Goal: Transaction & Acquisition: Purchase product/service

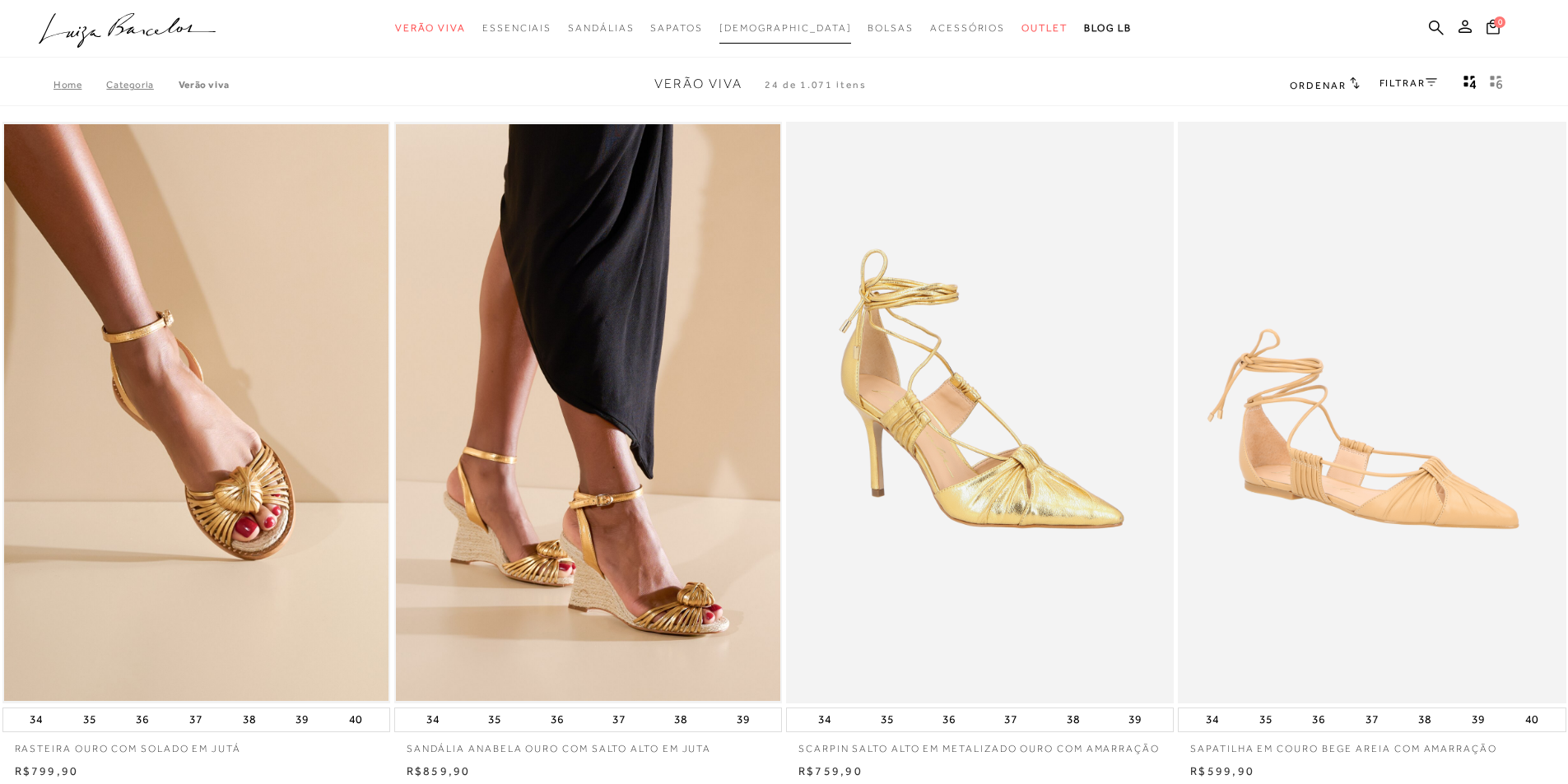
click at [770, 29] on span "[DEMOGRAPHIC_DATA]" at bounding box center [786, 27] width 133 height 11
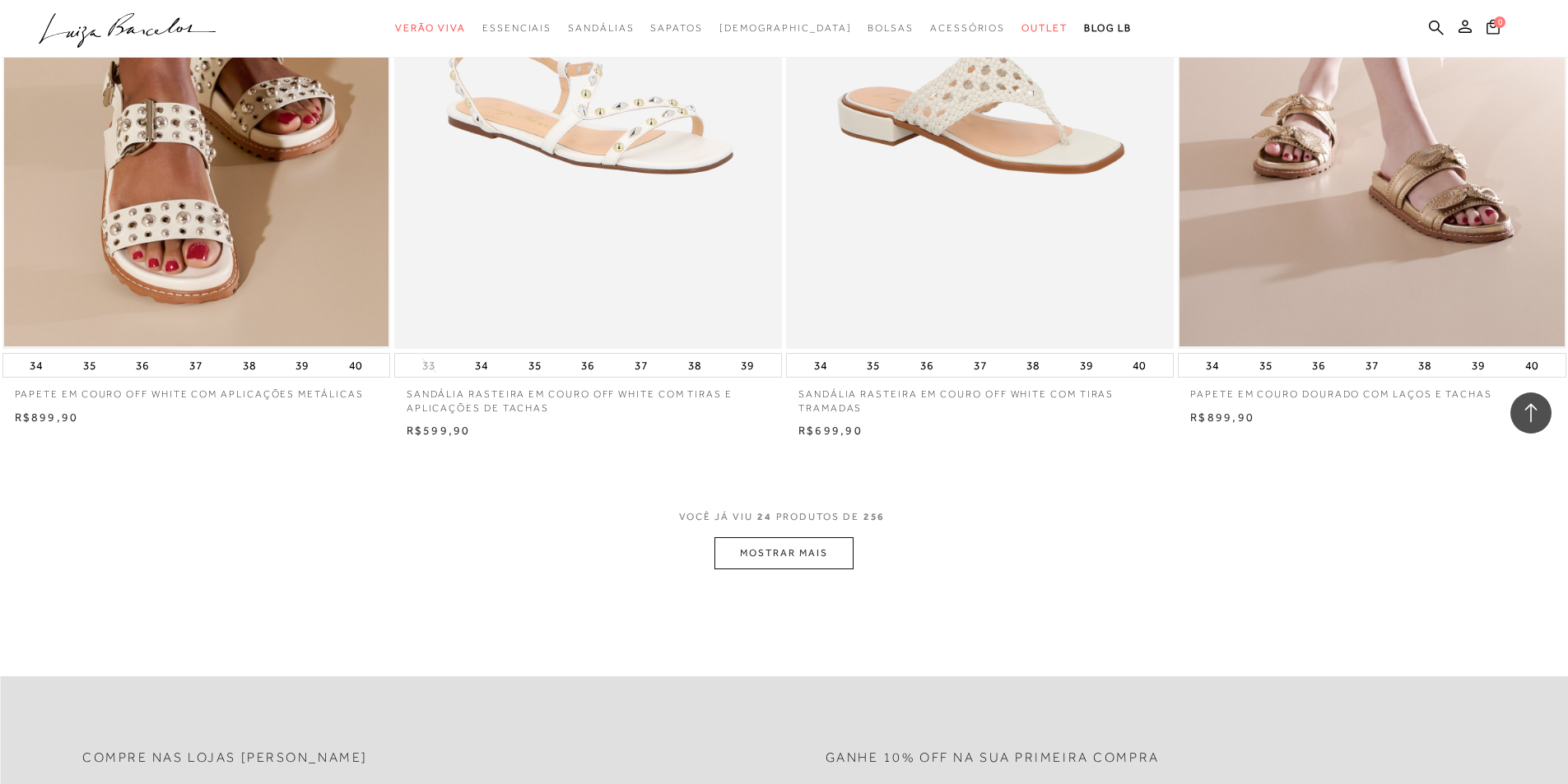
scroll to position [3949, 0]
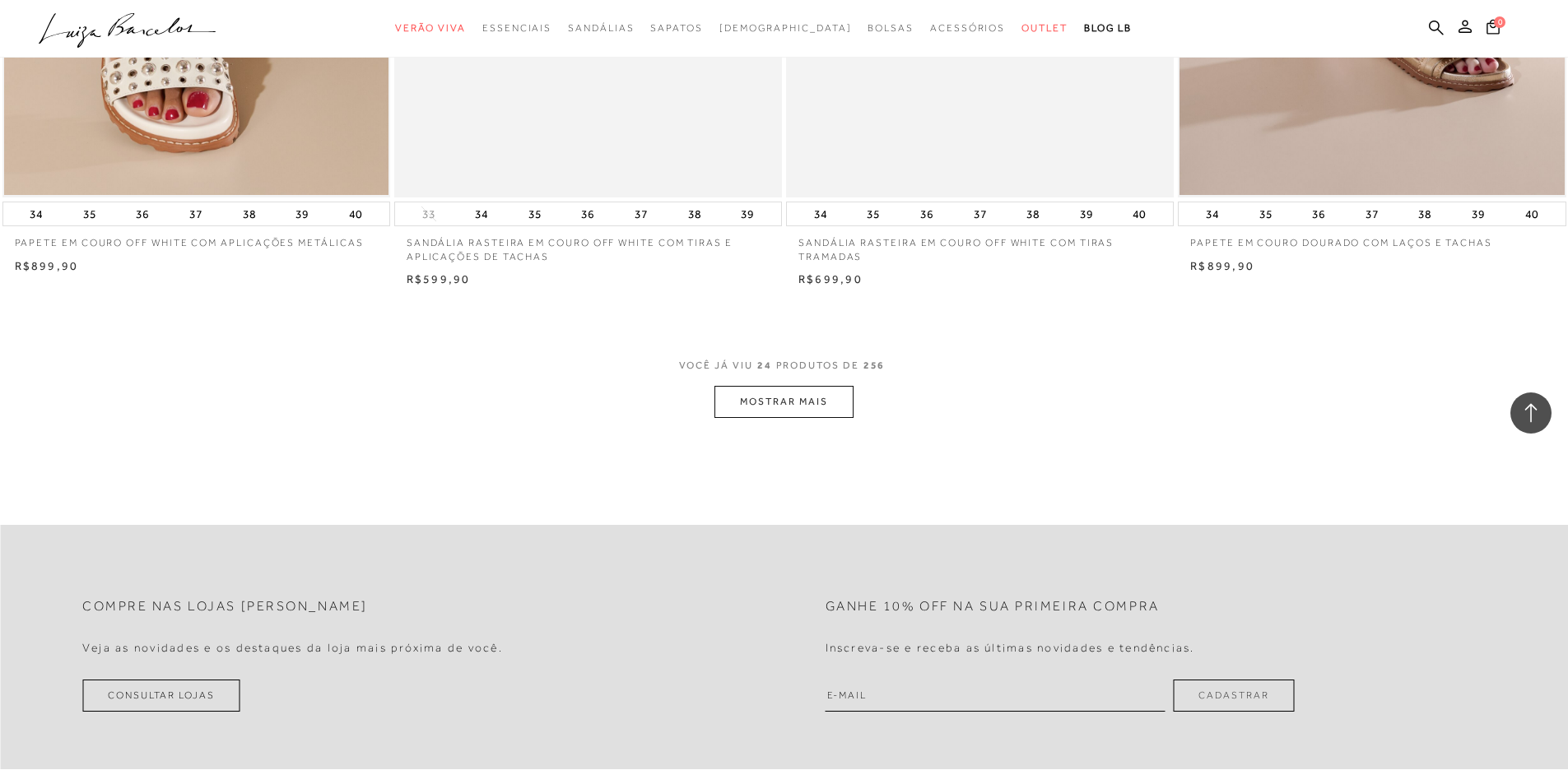
click at [810, 406] on button "MOSTRAR MAIS" at bounding box center [784, 402] width 138 height 32
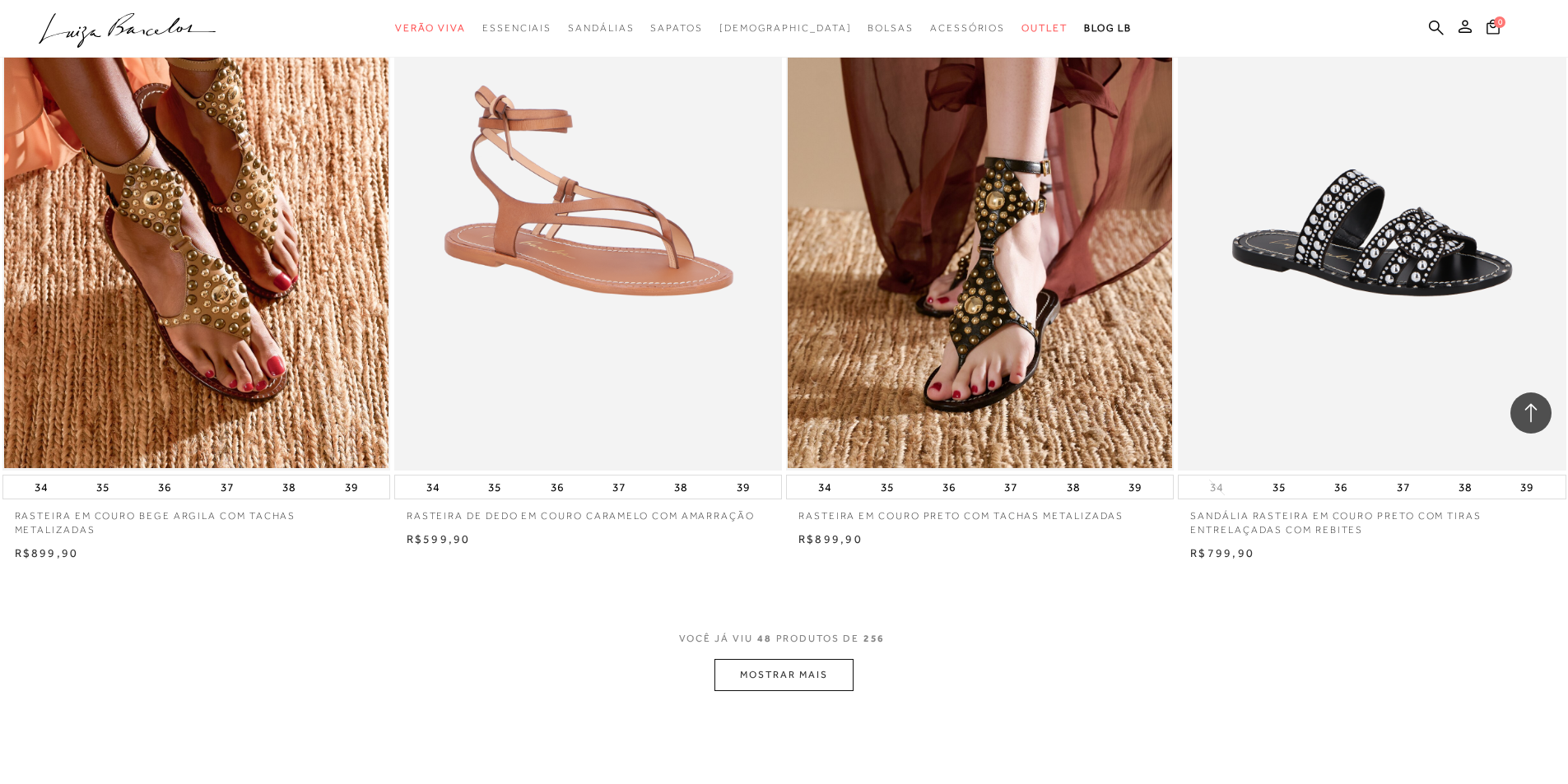
scroll to position [8063, 0]
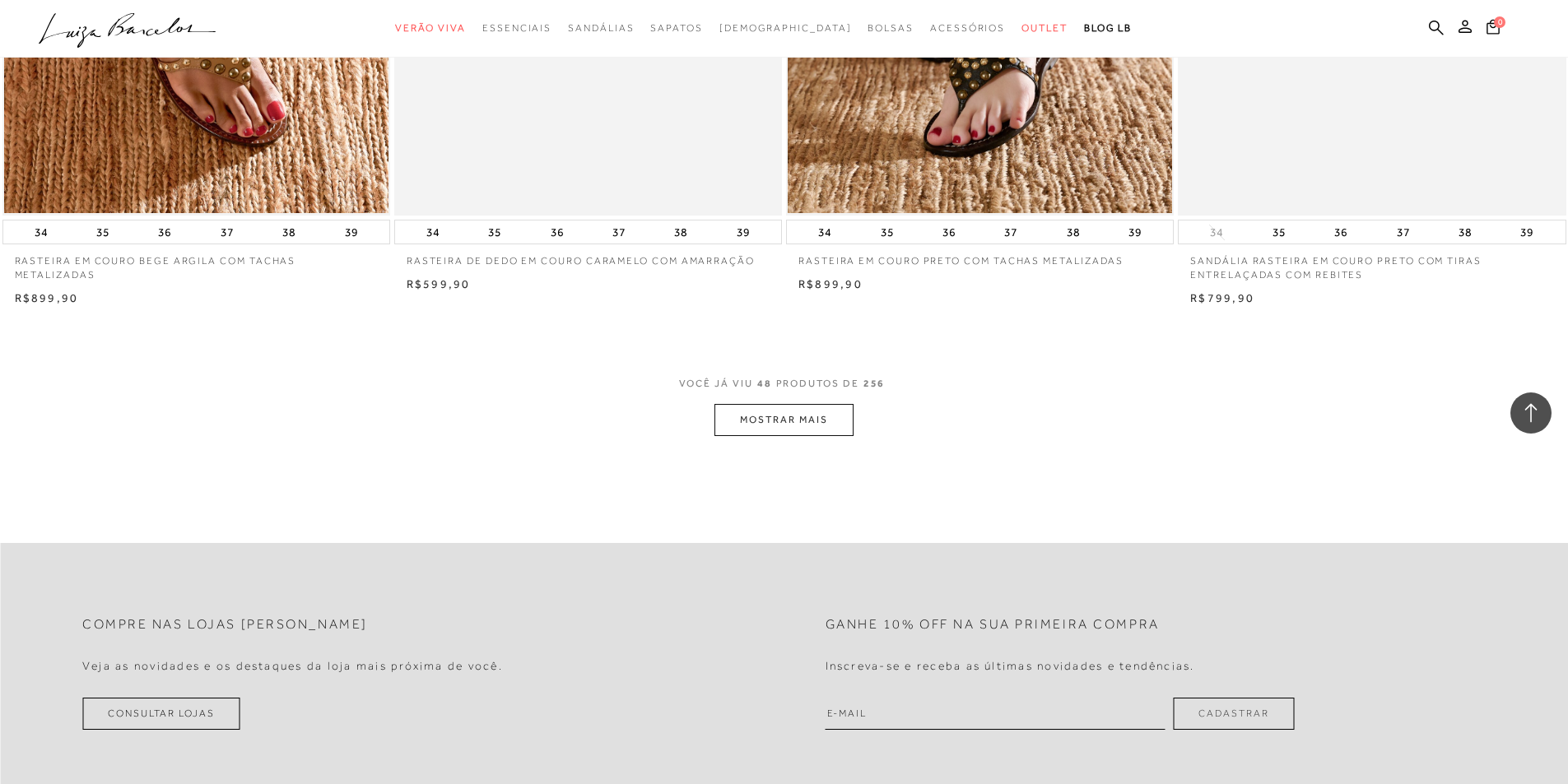
click at [821, 412] on button "MOSTRAR MAIS" at bounding box center [784, 420] width 138 height 32
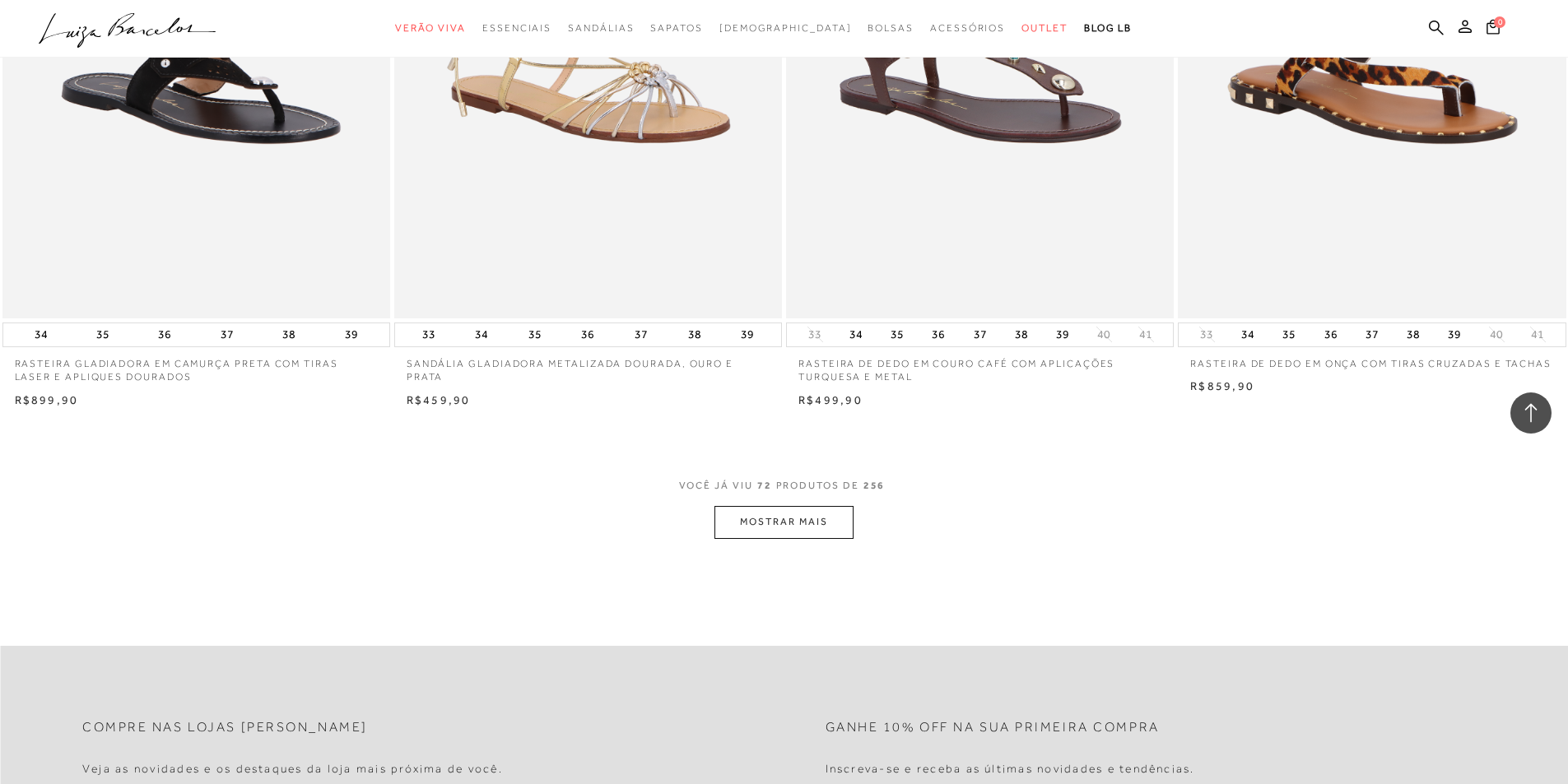
scroll to position [12095, 0]
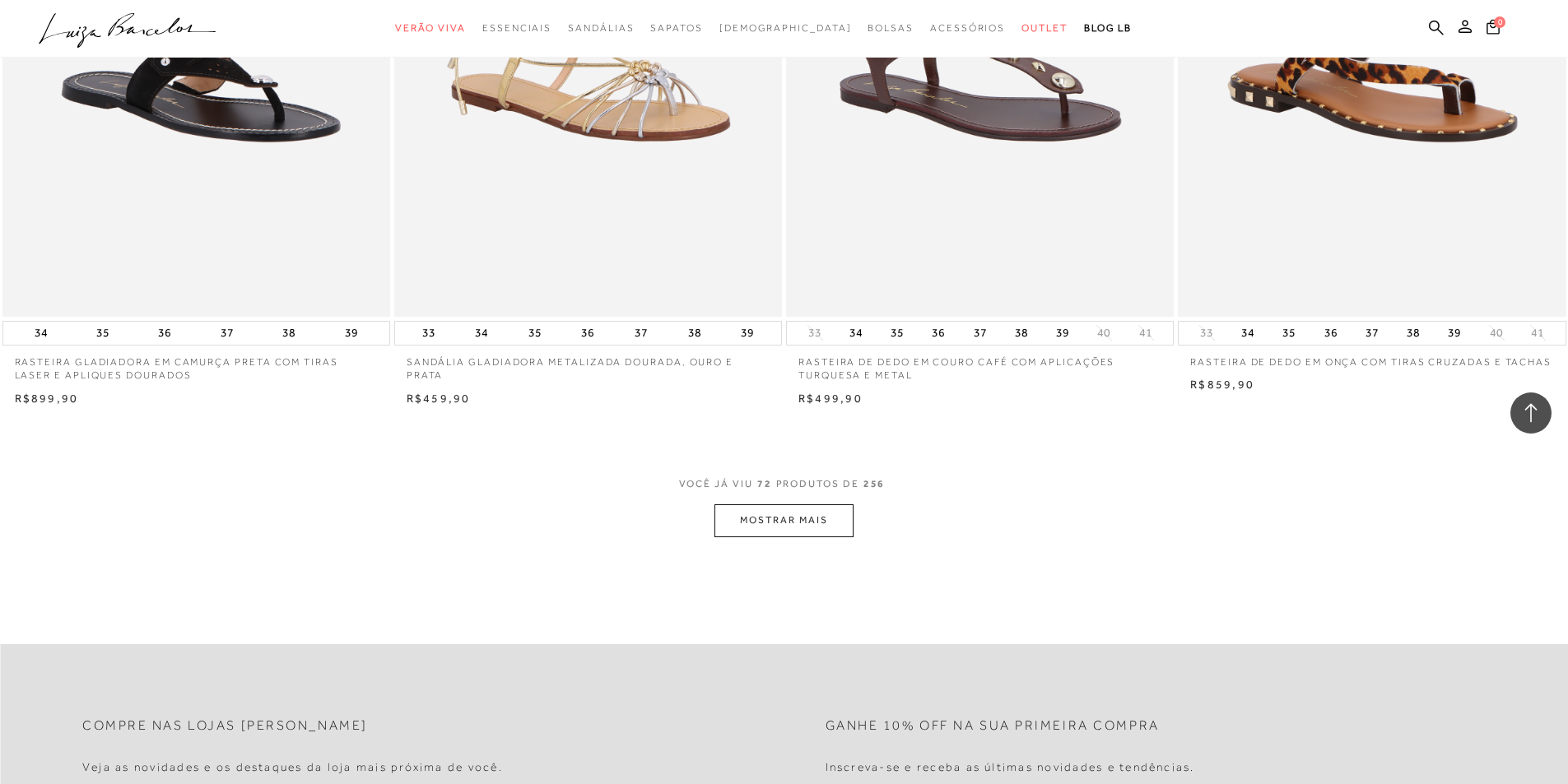
click at [801, 522] on button "MOSTRAR MAIS" at bounding box center [784, 520] width 138 height 32
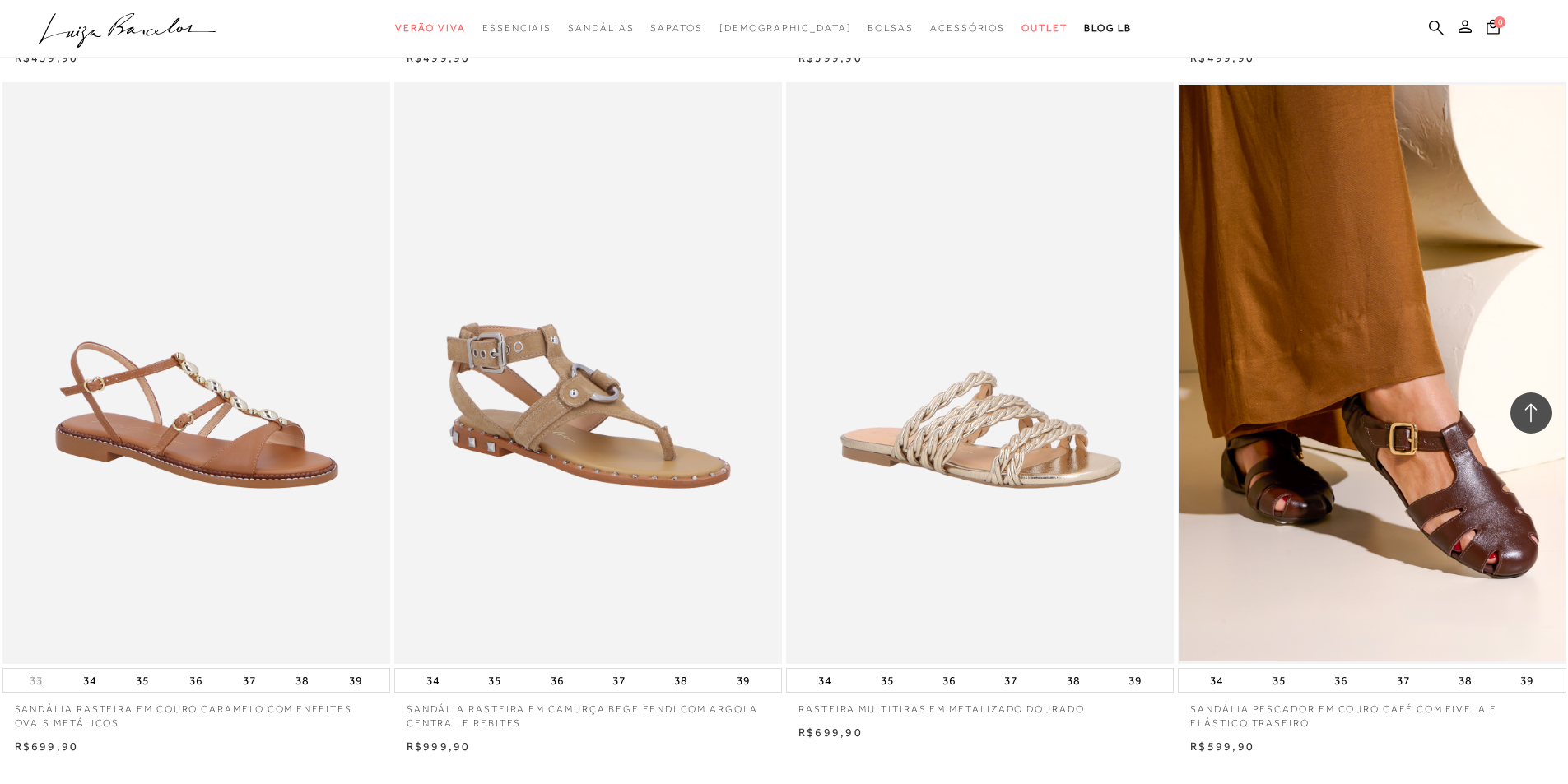
scroll to position [16373, 0]
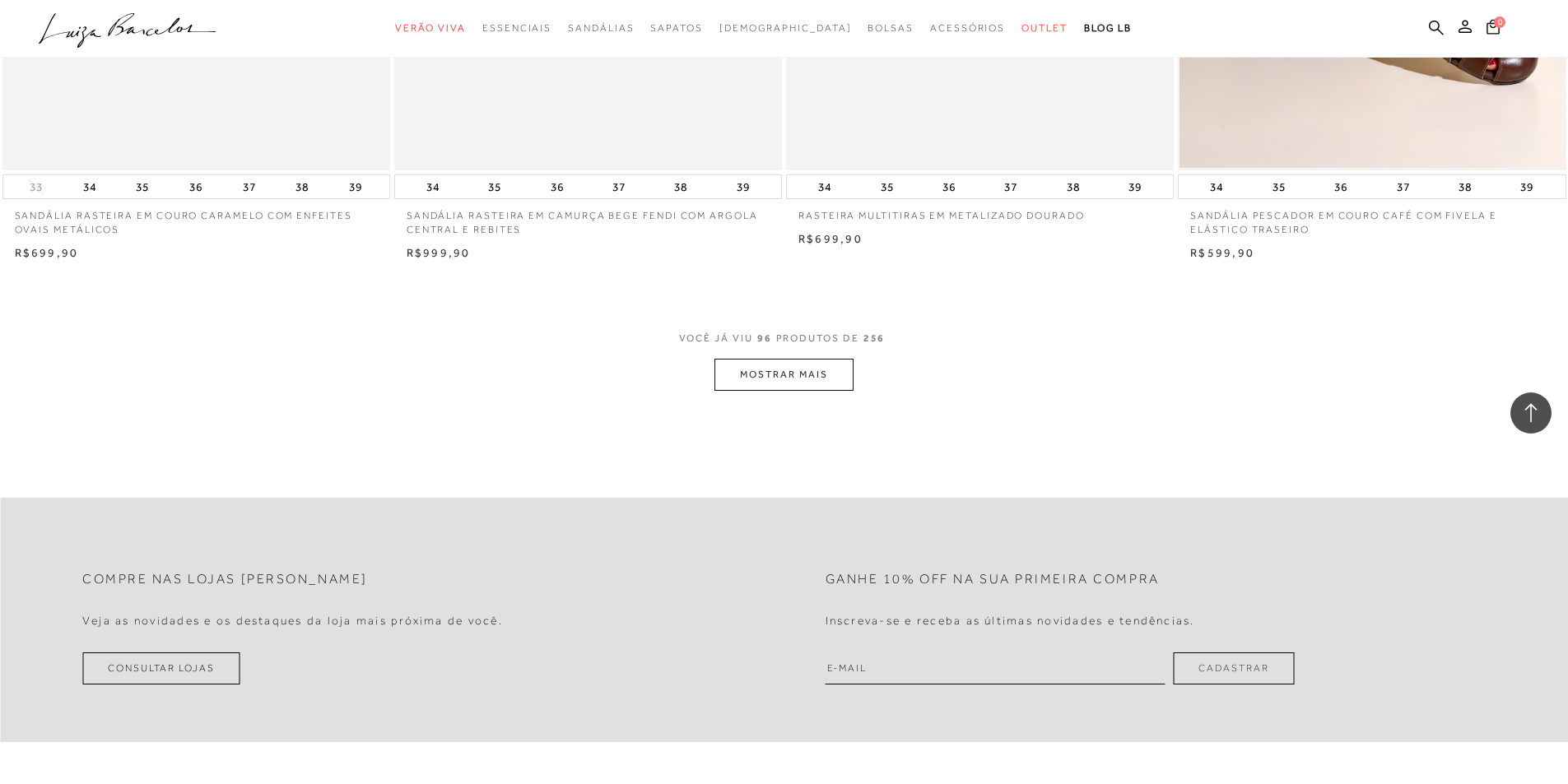
click at [751, 376] on button "MOSTRAR MAIS" at bounding box center [784, 374] width 138 height 32
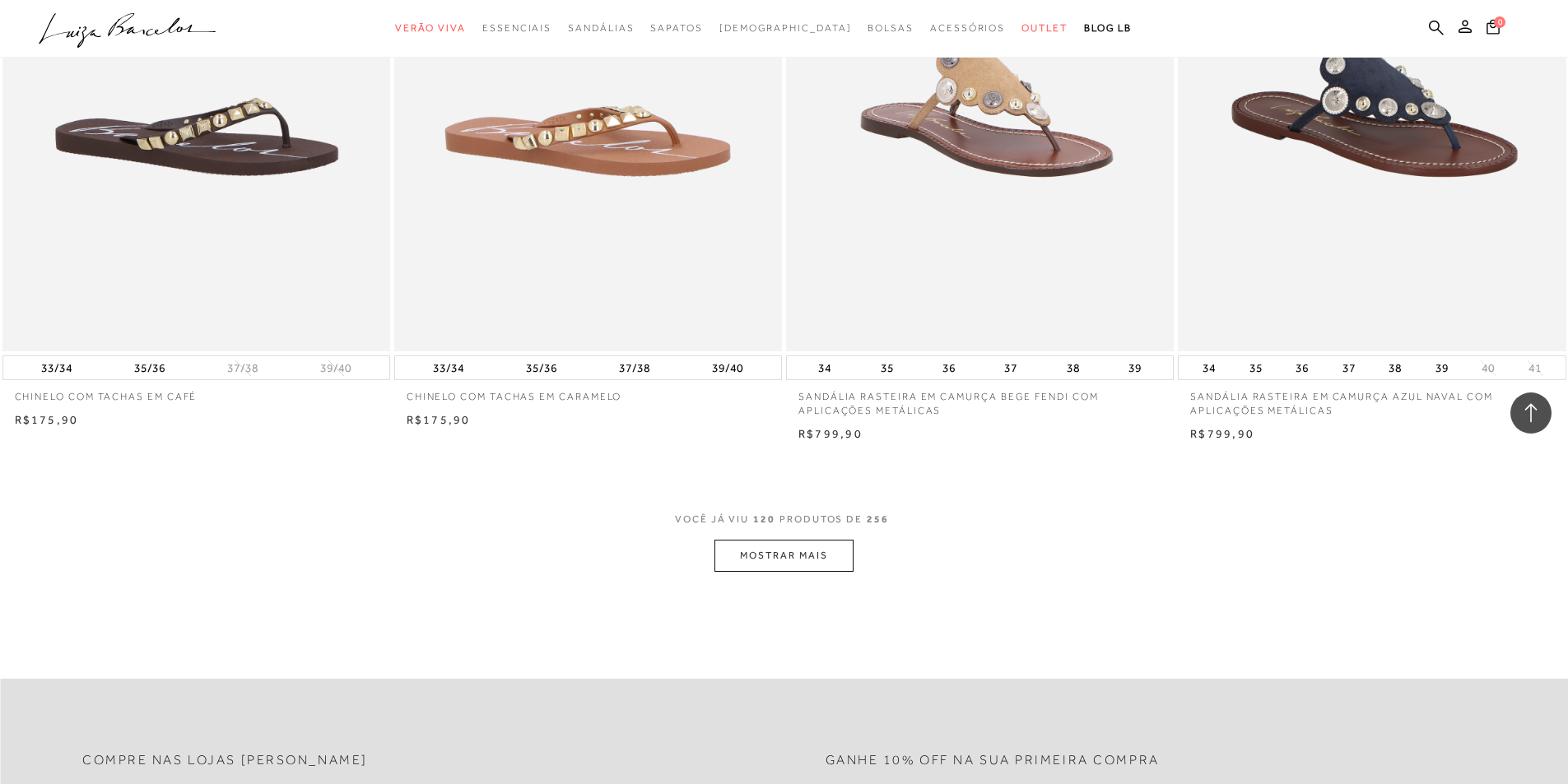
scroll to position [20405, 0]
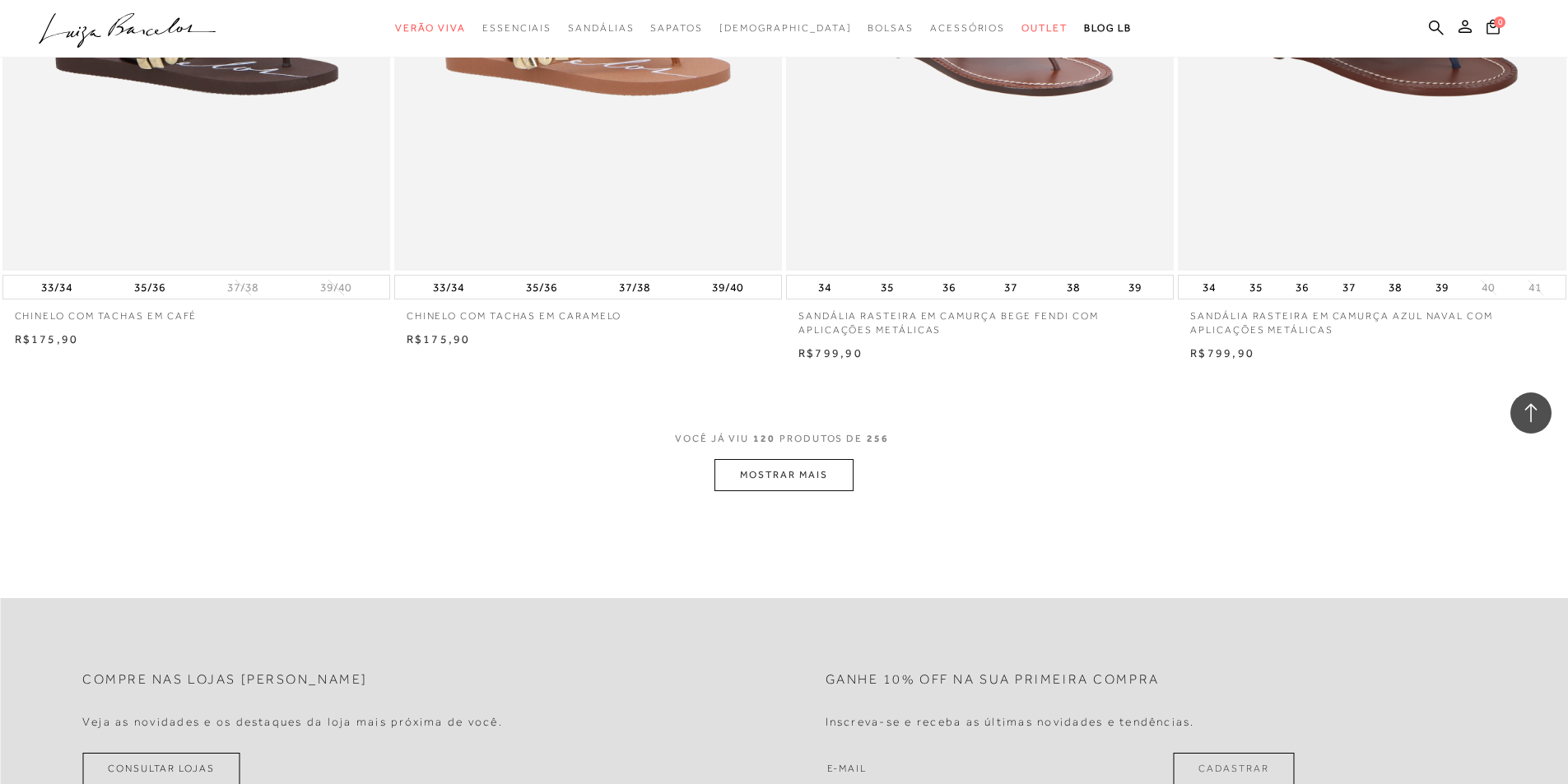
click at [816, 478] on button "MOSTRAR MAIS" at bounding box center [784, 475] width 138 height 32
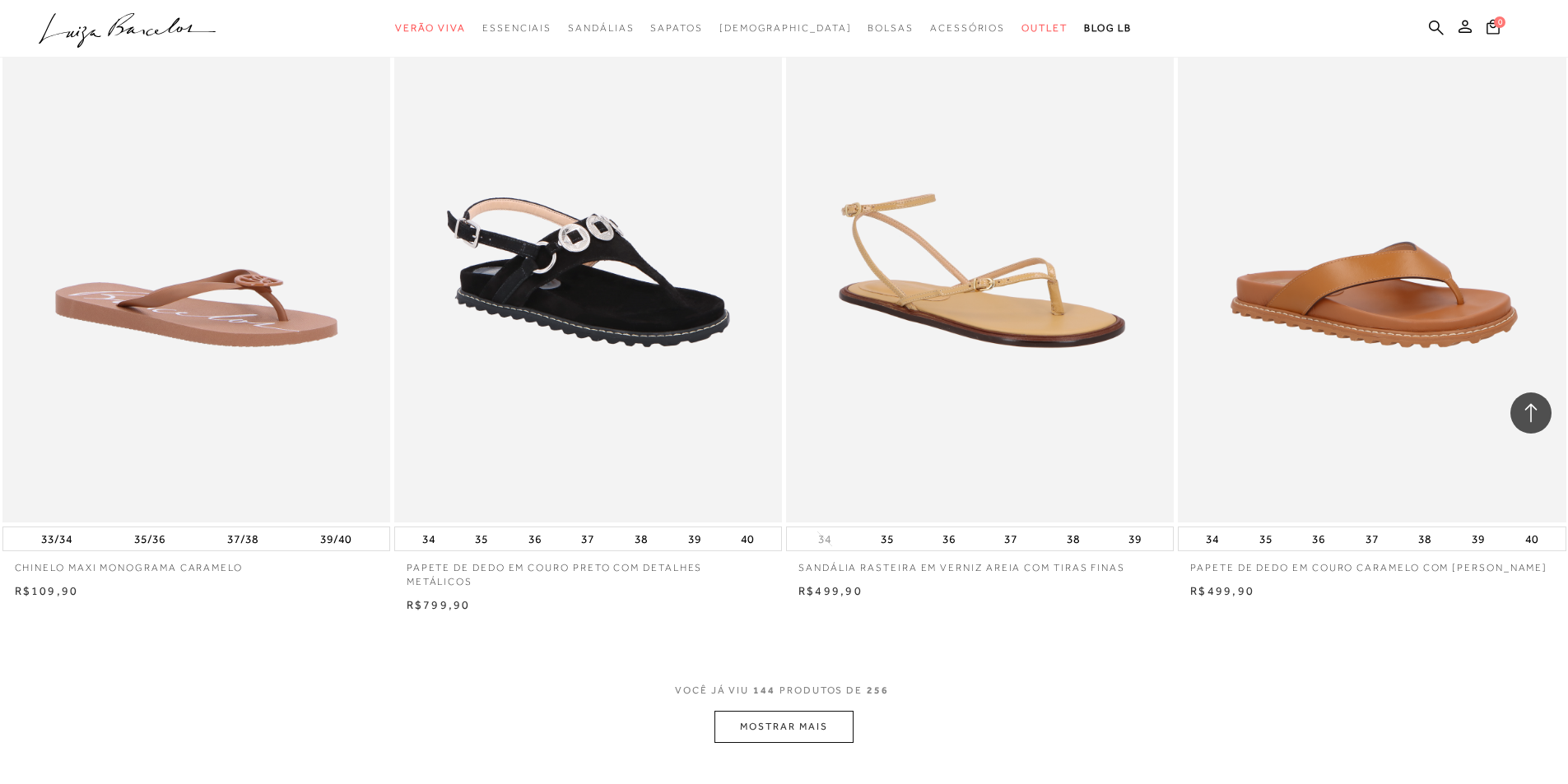
scroll to position [24601, 0]
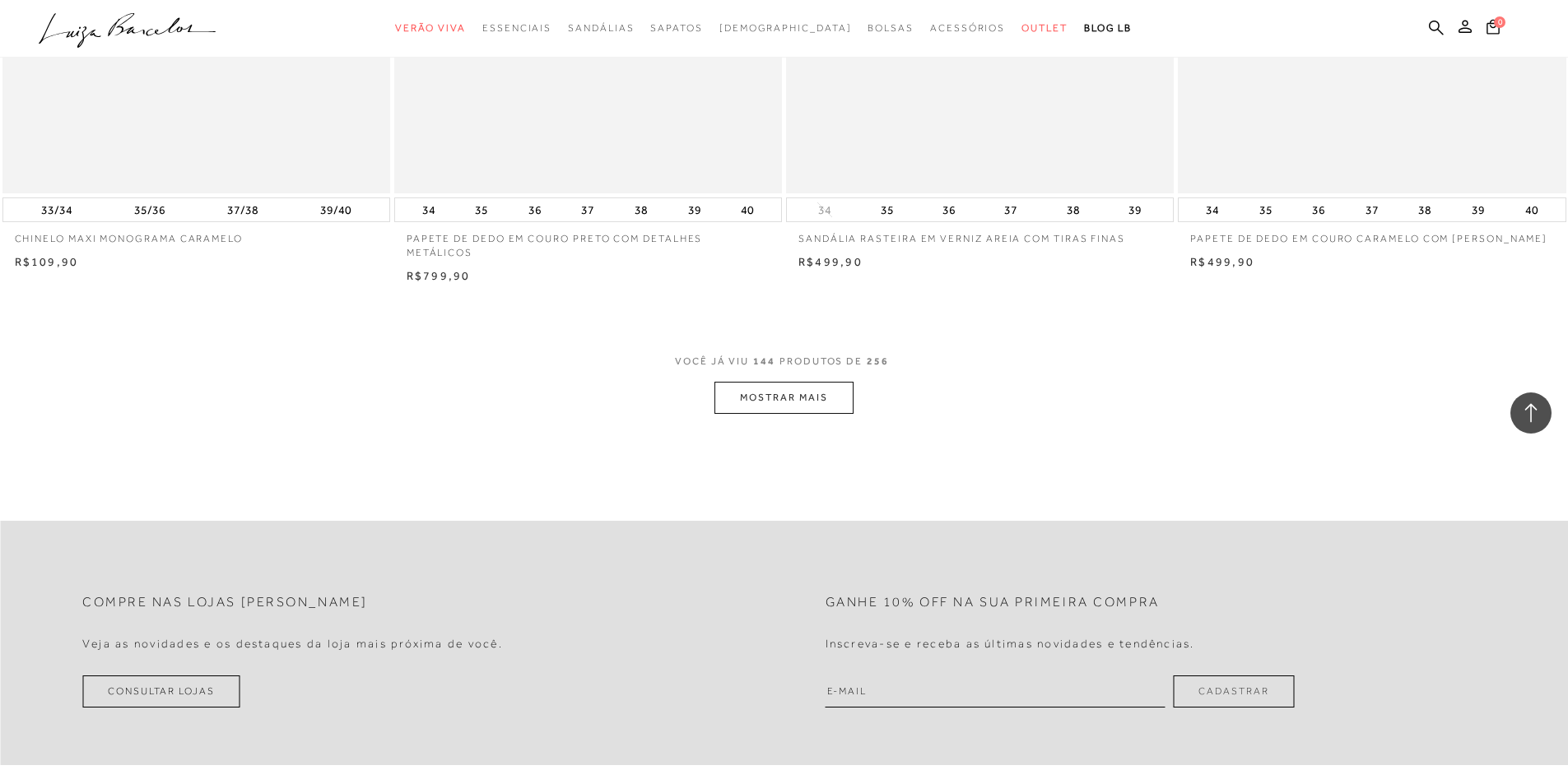
click at [825, 403] on button "MOSTRAR MAIS" at bounding box center [784, 398] width 138 height 32
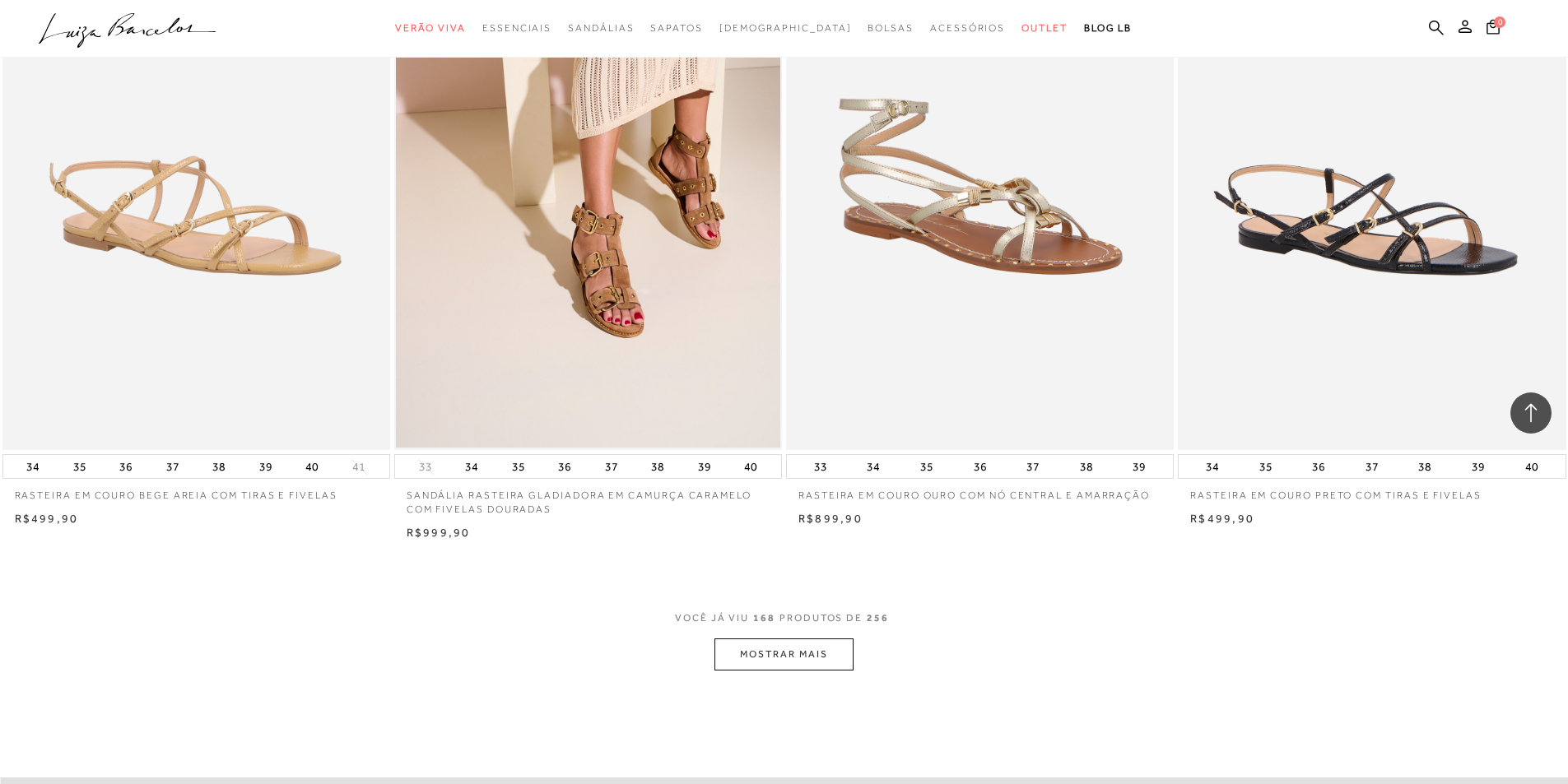
scroll to position [28632, 0]
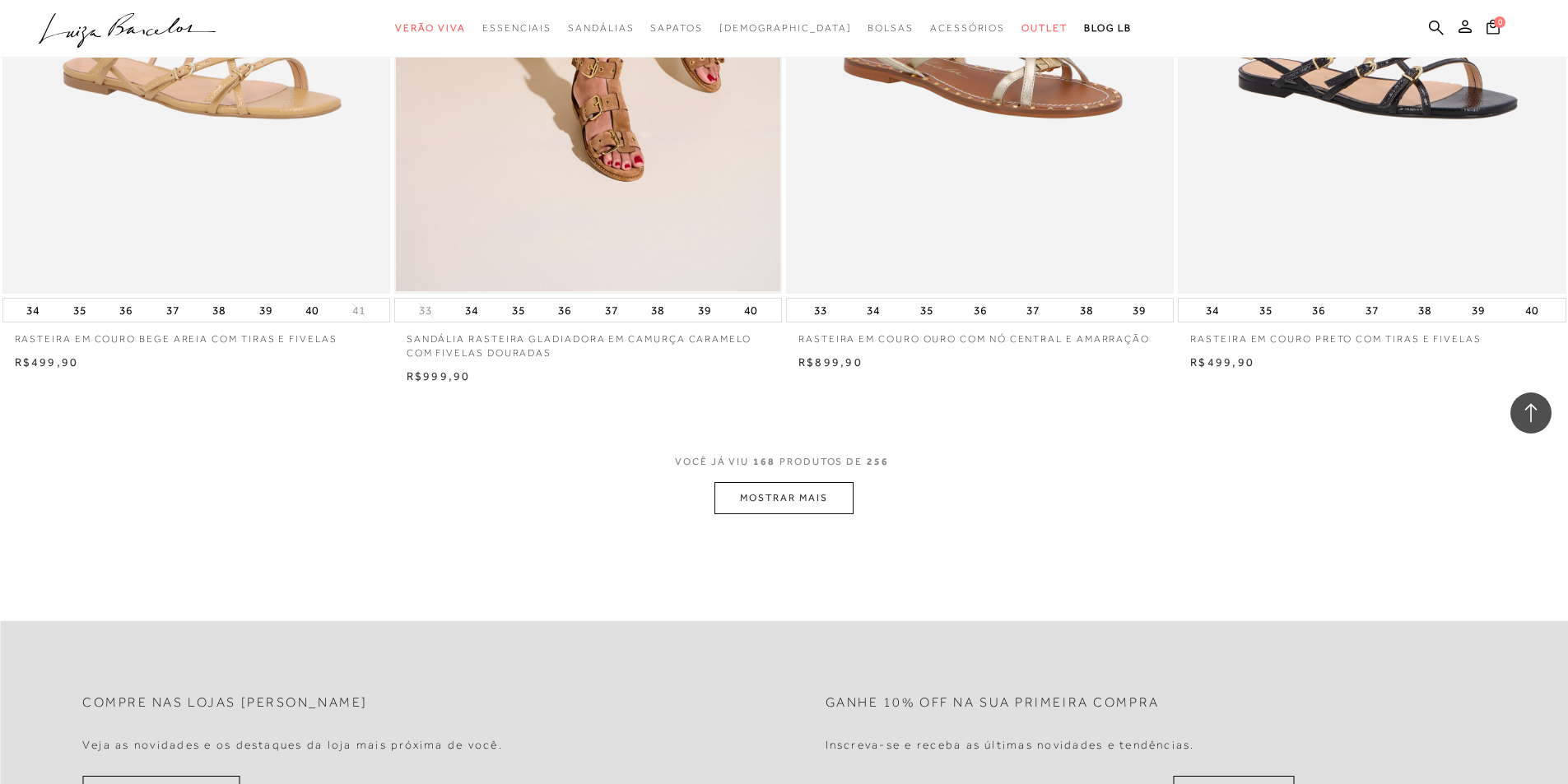
click at [817, 506] on button "MOSTRAR MAIS" at bounding box center [784, 499] width 138 height 32
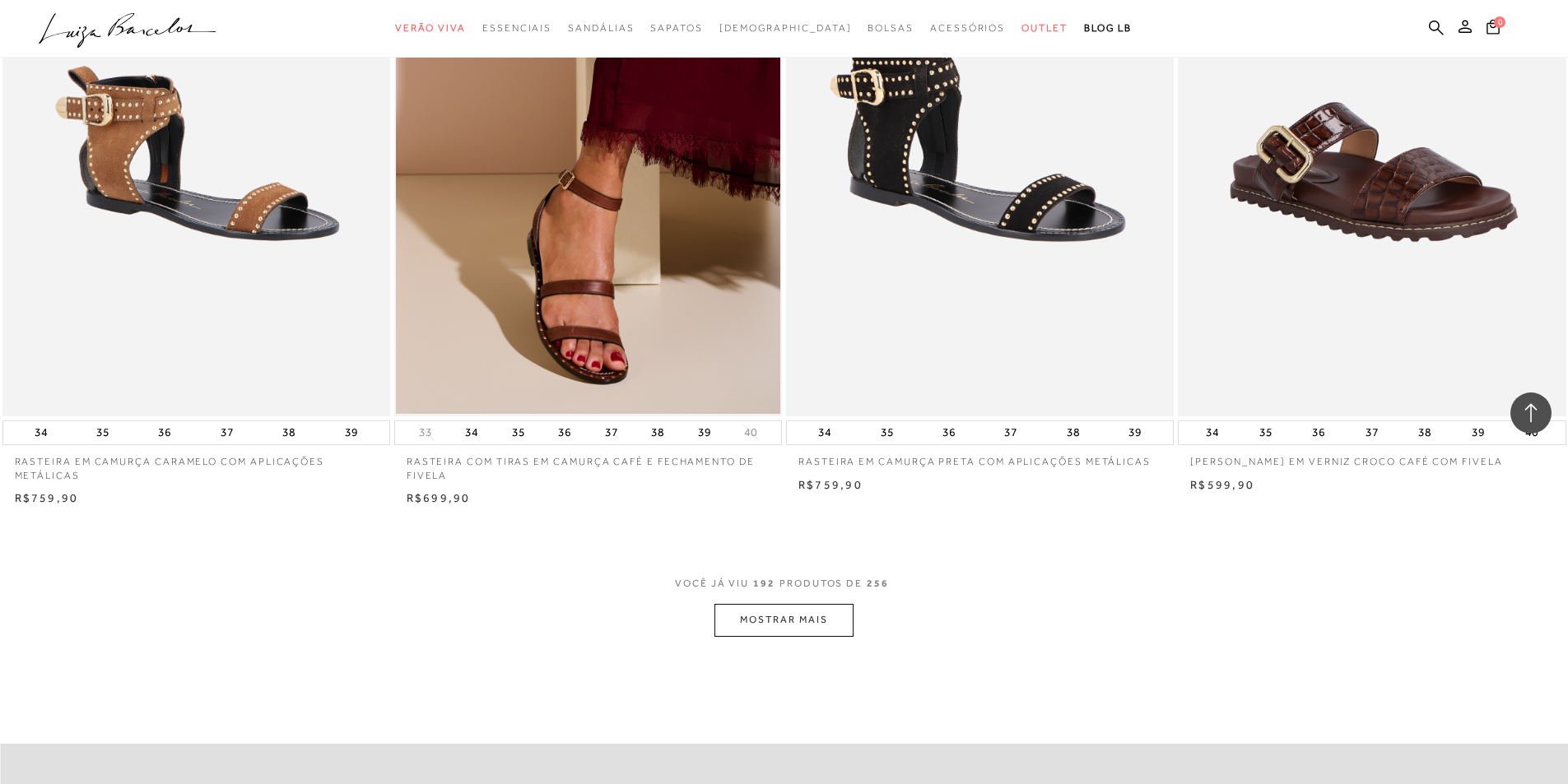
scroll to position [32746, 0]
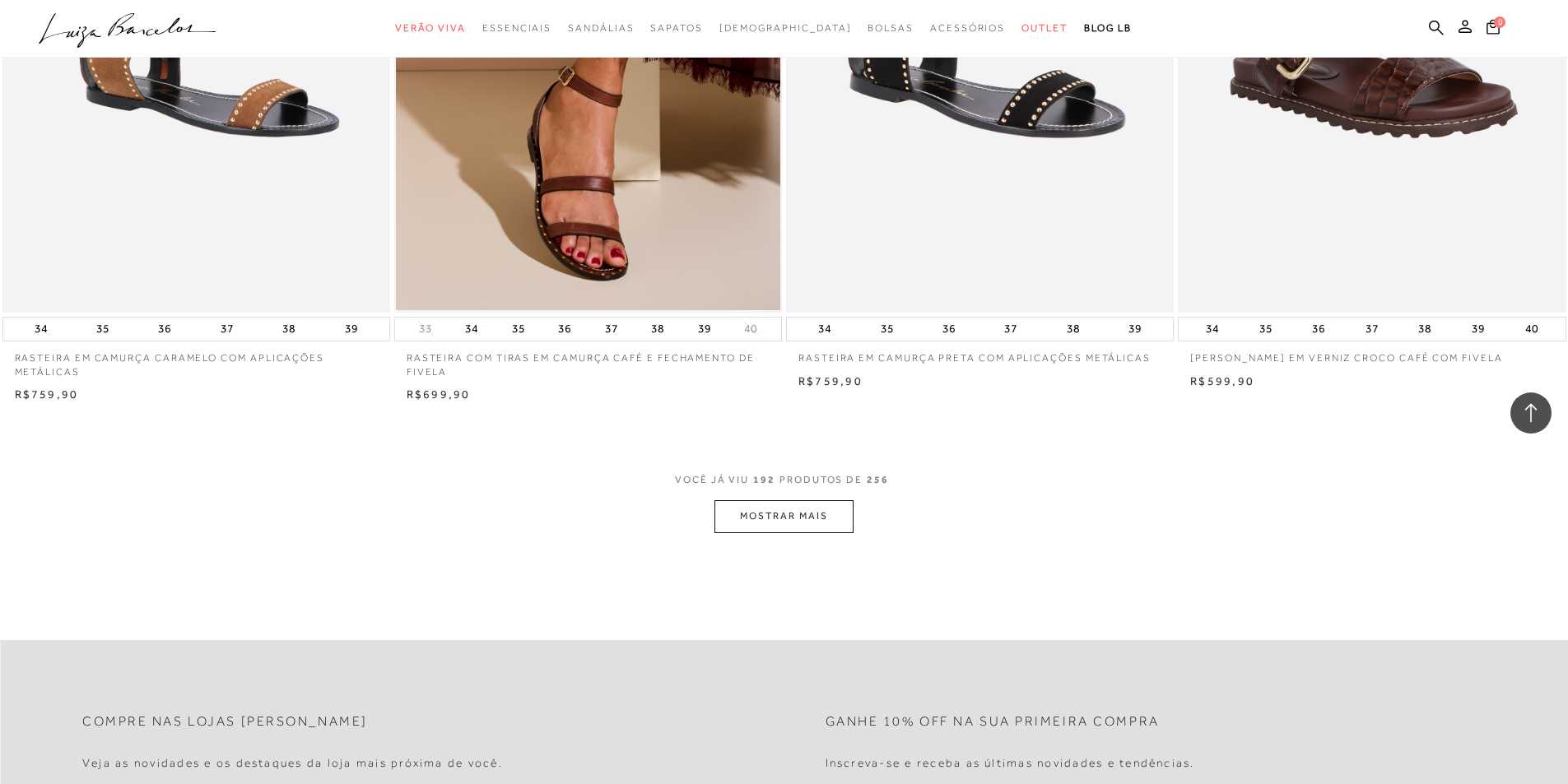
click at [801, 519] on button "MOSTRAR MAIS" at bounding box center [784, 517] width 138 height 32
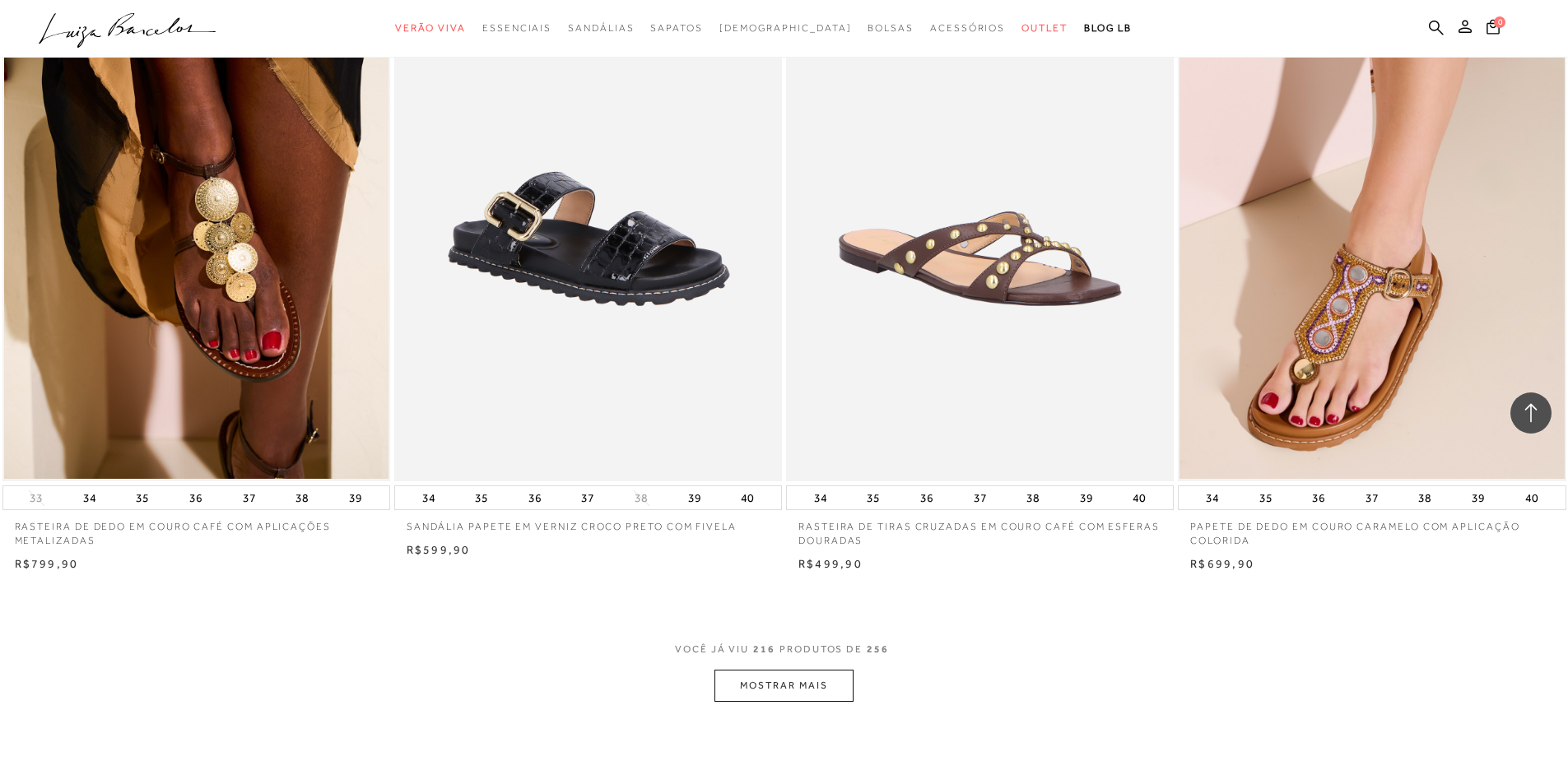
scroll to position [37107, 0]
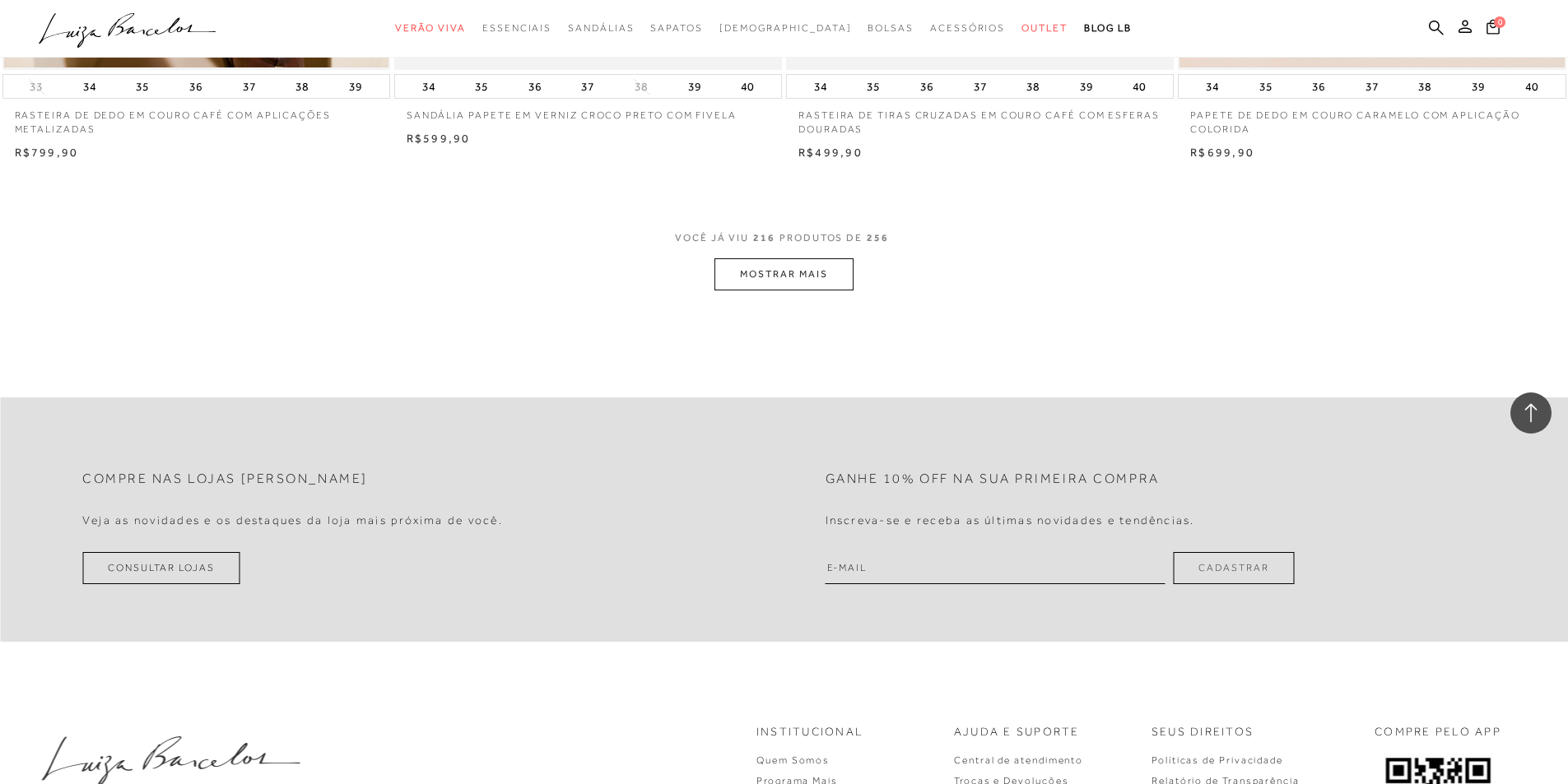
click at [834, 288] on button "MOSTRAR MAIS" at bounding box center [784, 275] width 138 height 32
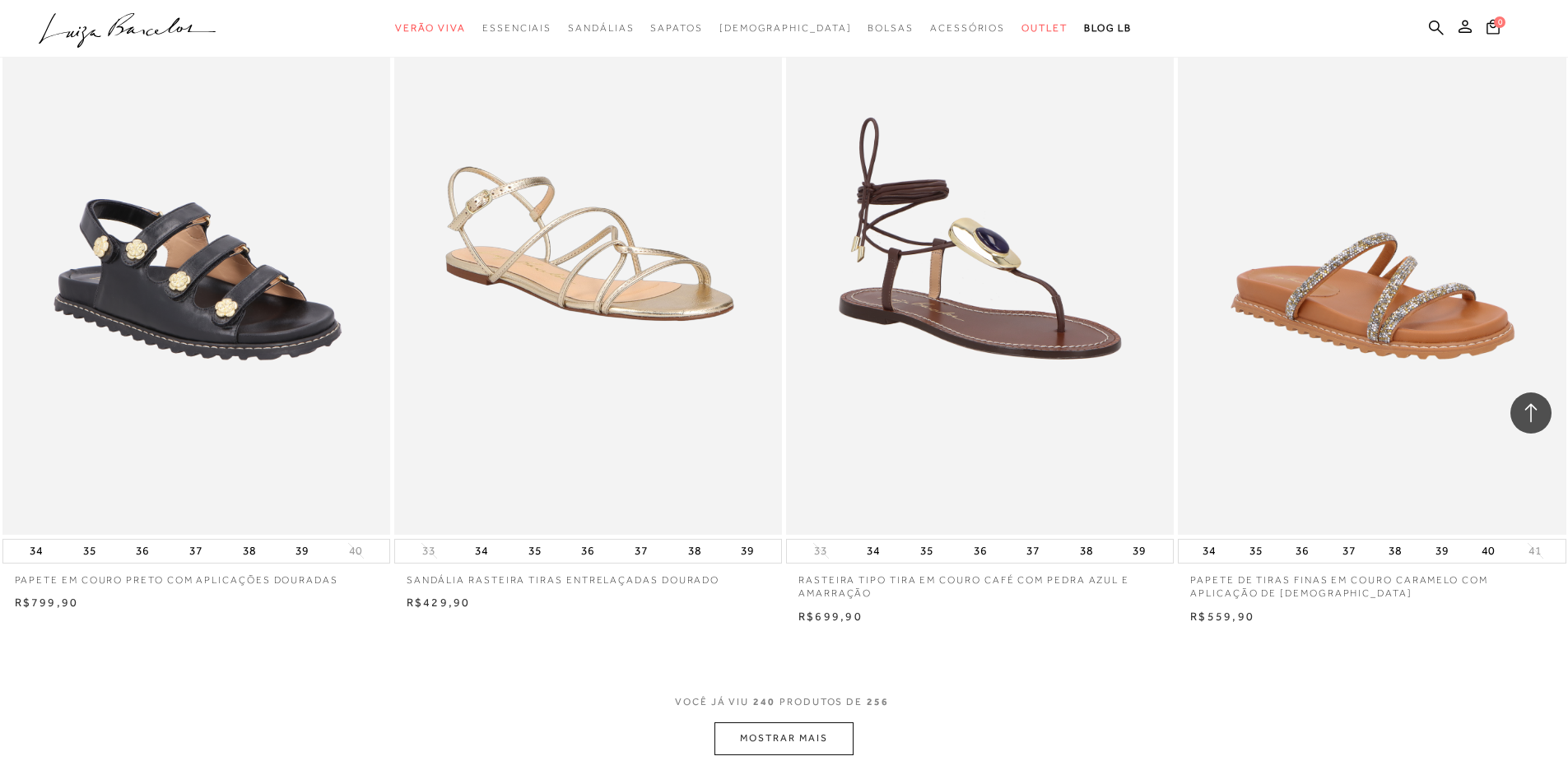
scroll to position [40809, 0]
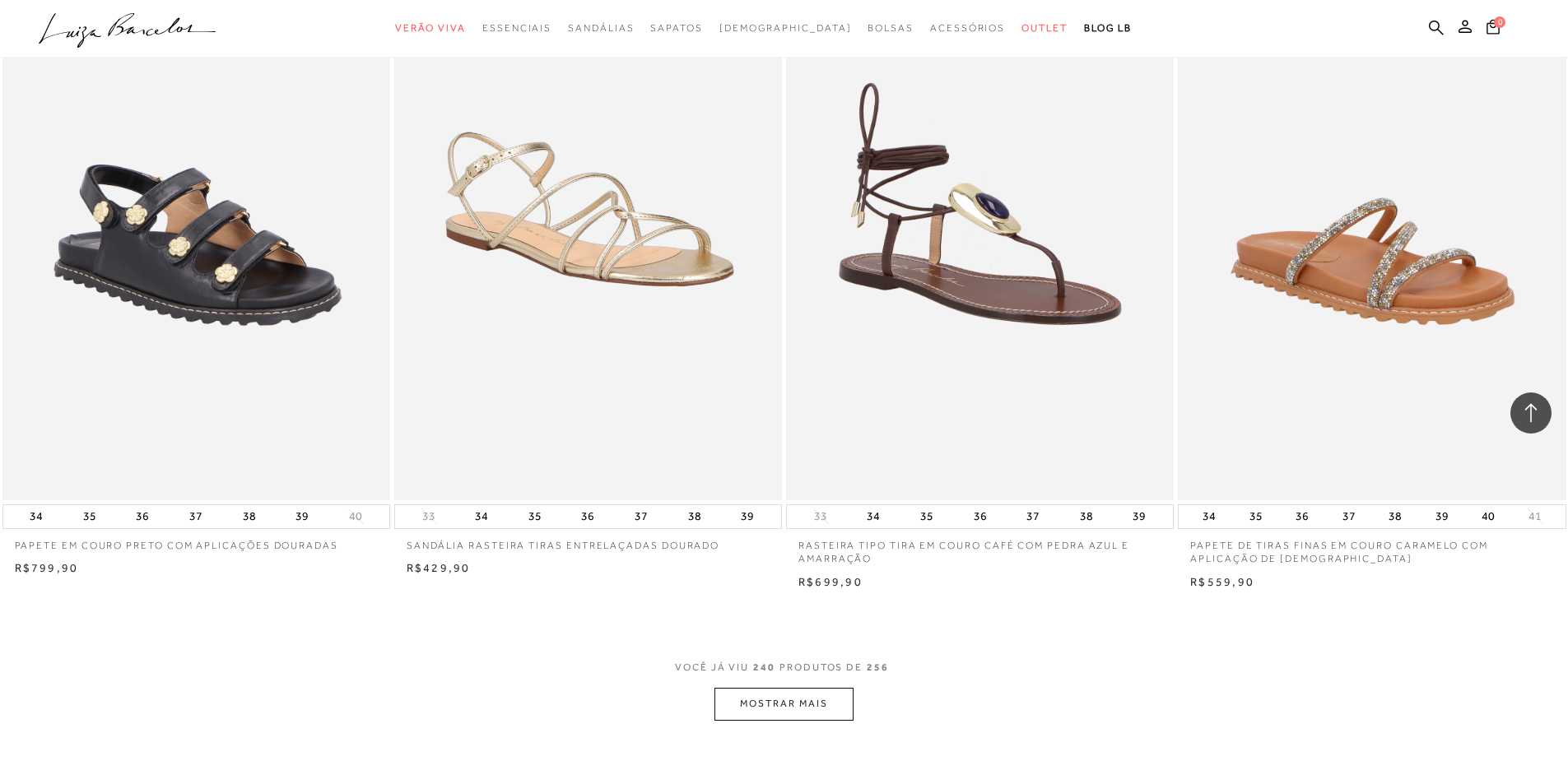
click at [802, 706] on button "MOSTRAR MAIS" at bounding box center [784, 704] width 138 height 32
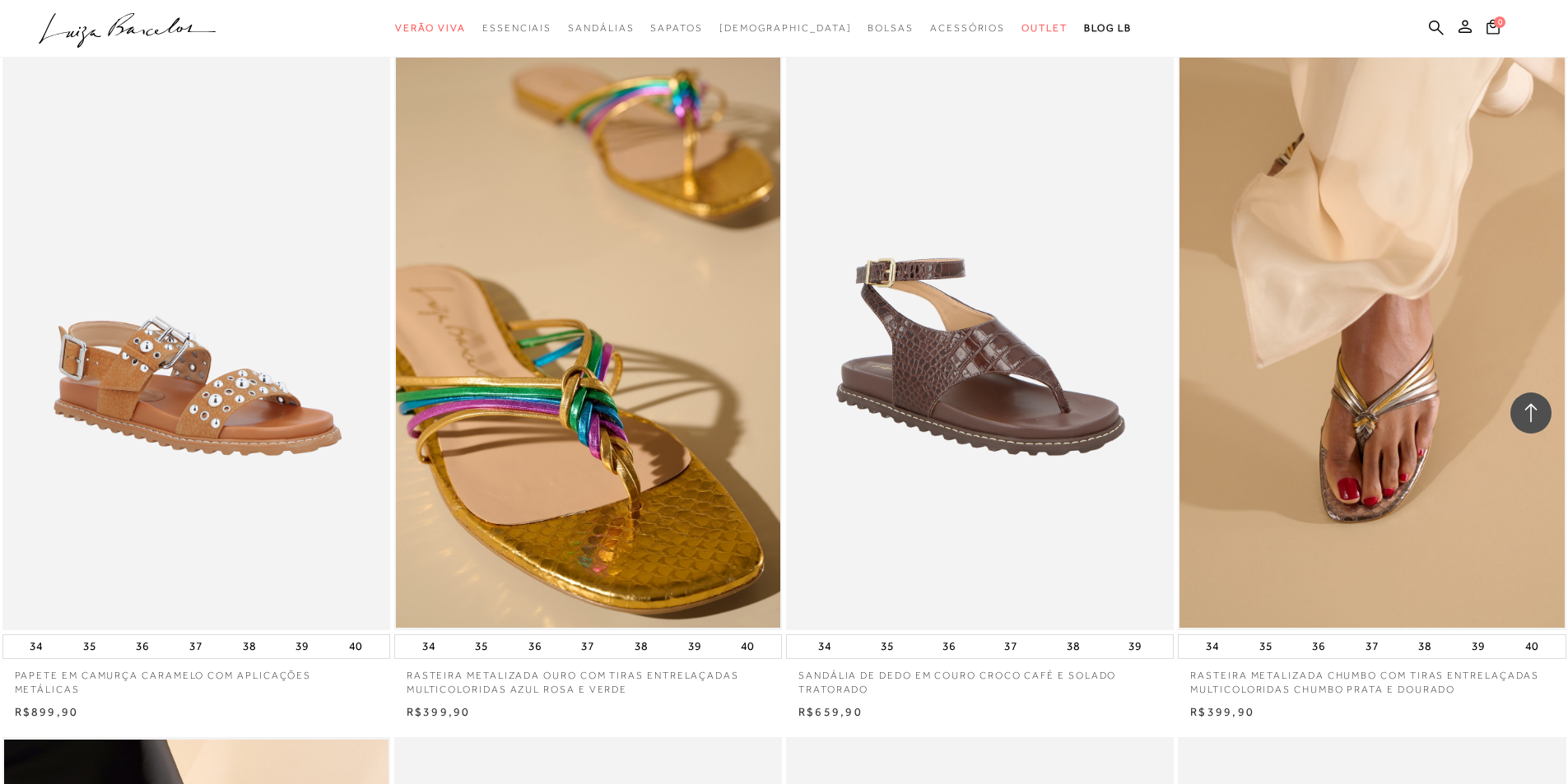
scroll to position [2550, 0]
